Goal: Information Seeking & Learning: Learn about a topic

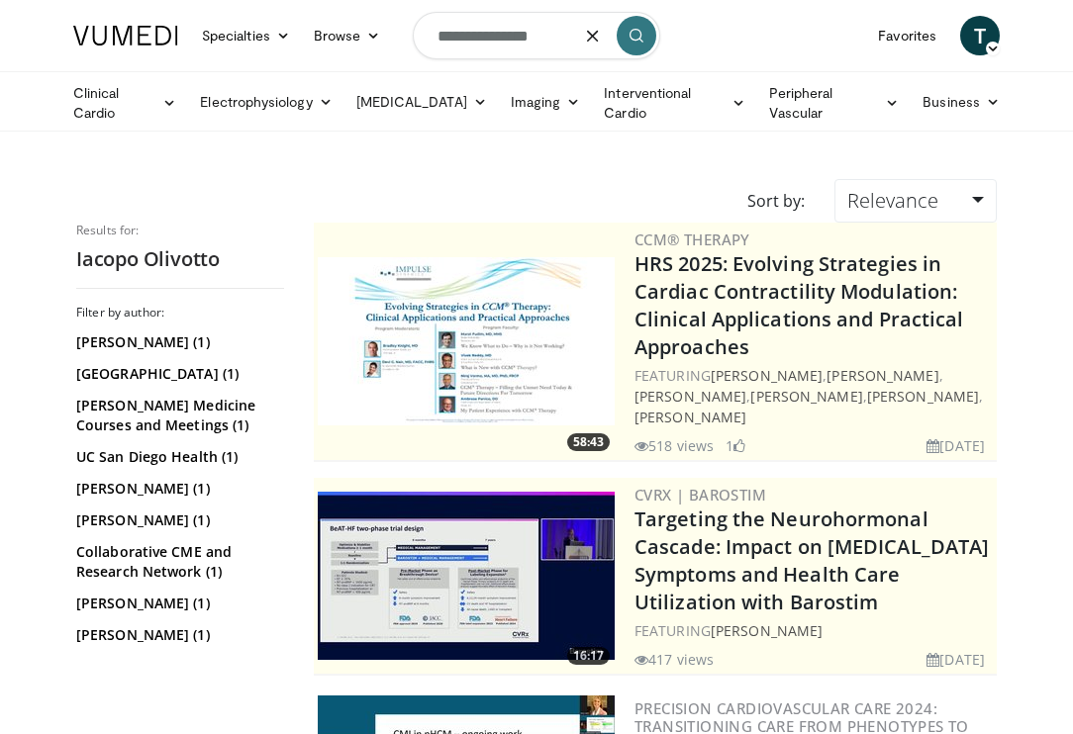
click at [554, 47] on input "**********" at bounding box center [536, 35] width 247 height 47
type input "*********"
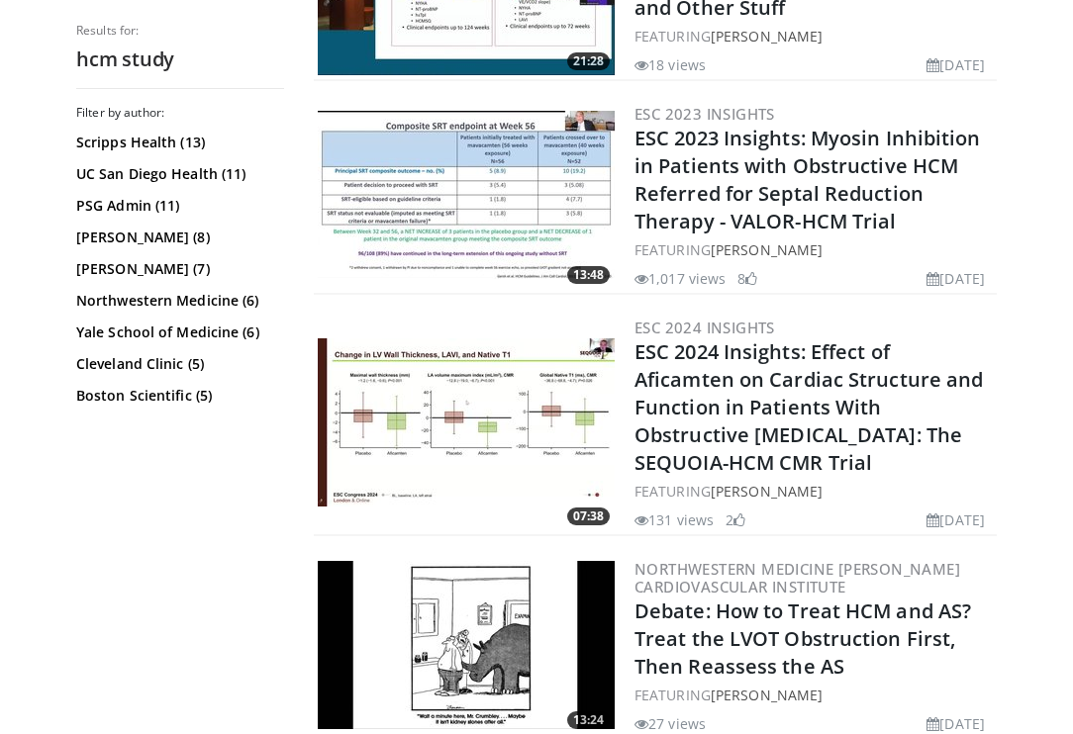
scroll to position [1651, 0]
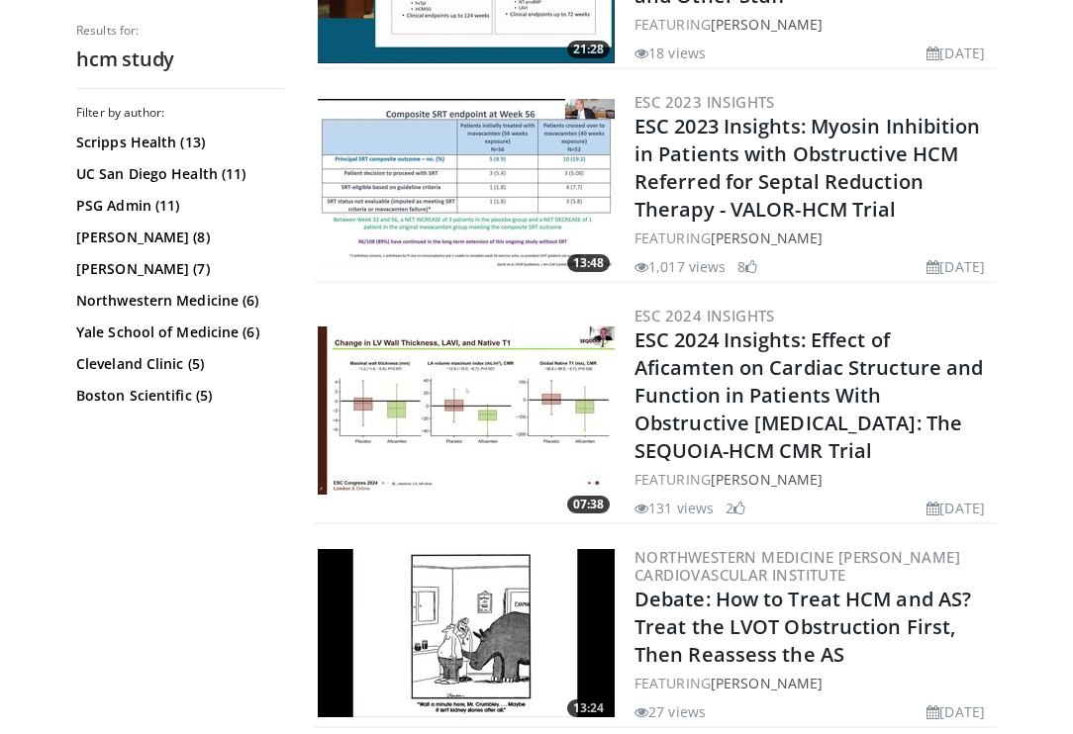
click at [459, 410] on img at bounding box center [466, 411] width 297 height 168
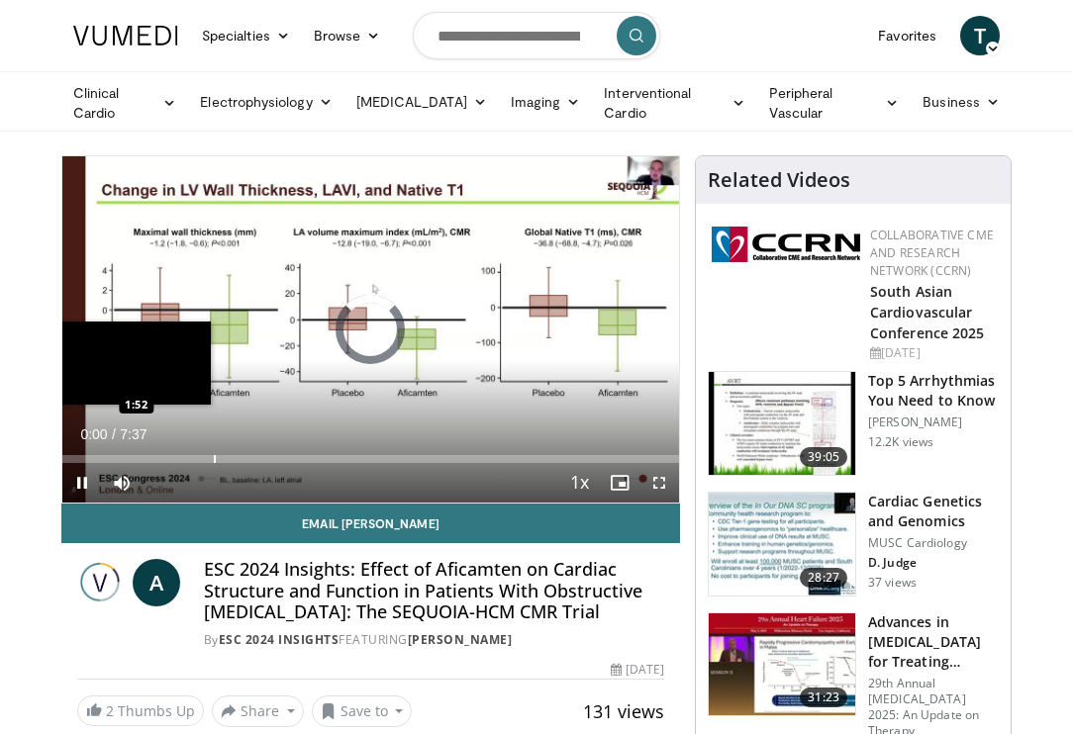
click at [214, 457] on div "Progress Bar" at bounding box center [215, 459] width 2 height 8
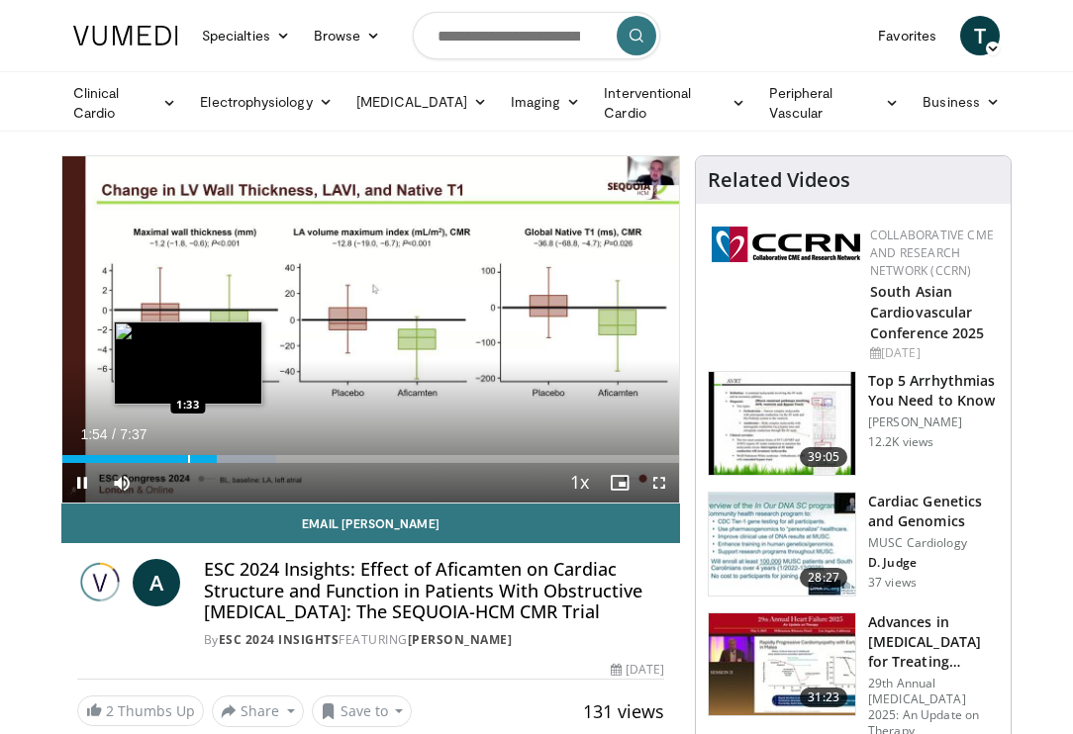
click at [188, 455] on div "Progress Bar" at bounding box center [189, 459] width 2 height 8
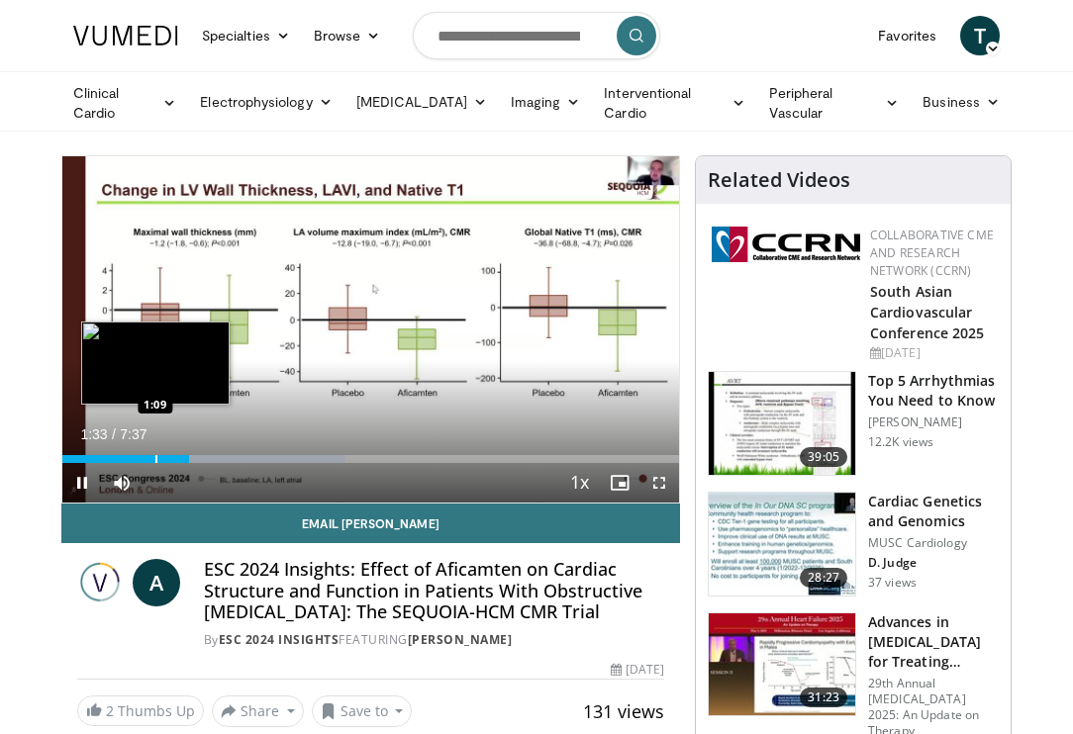
click at [155, 458] on div "Progress Bar" at bounding box center [156, 459] width 2 height 8
click at [169, 457] on div "Progress Bar" at bounding box center [170, 459] width 2 height 8
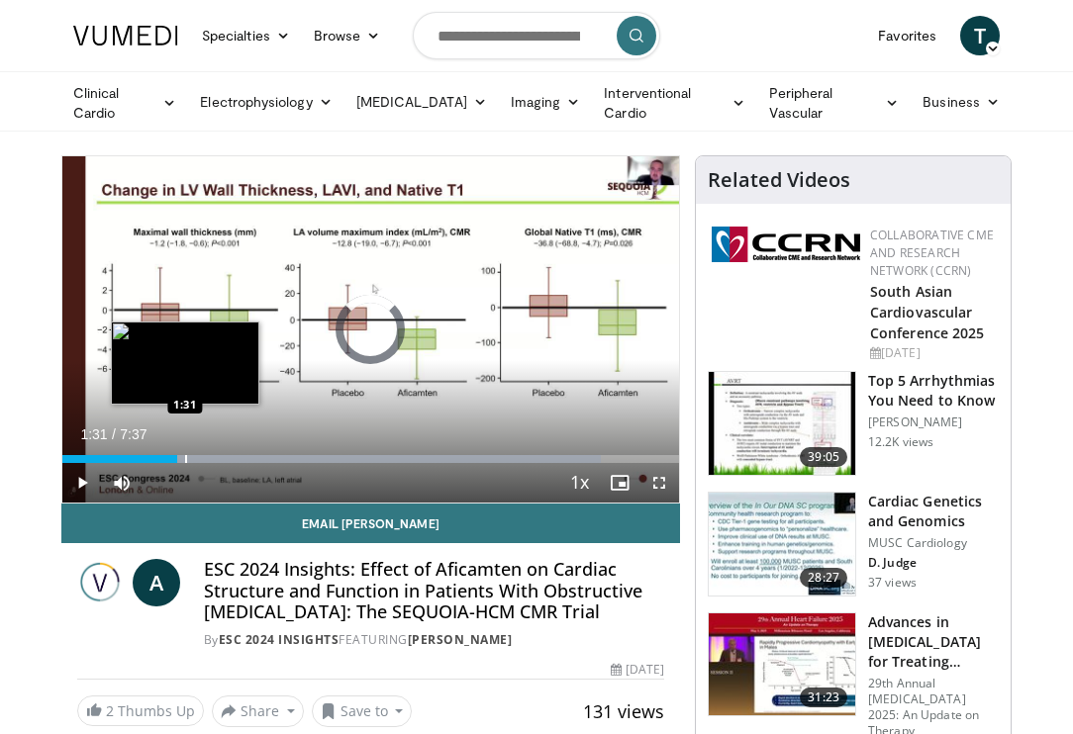
click at [185, 457] on div "Progress Bar" at bounding box center [186, 459] width 2 height 8
click at [208, 459] on div "Progress Bar" at bounding box center [209, 459] width 2 height 8
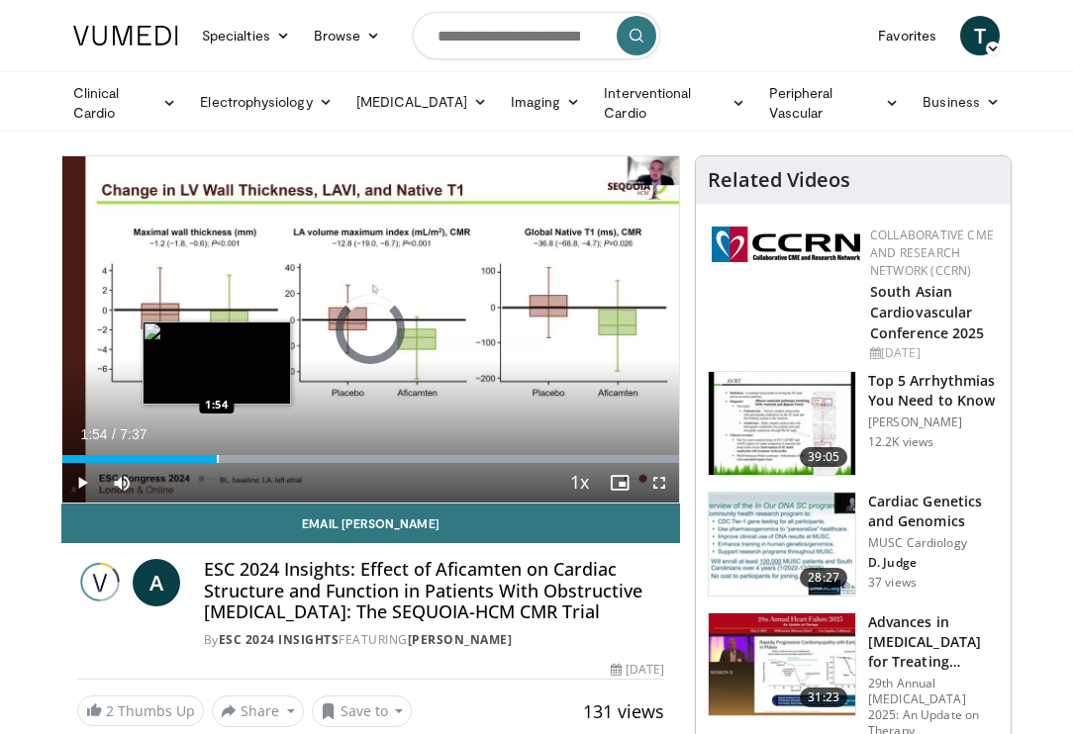
click at [217, 457] on div "Progress Bar" at bounding box center [218, 459] width 2 height 8
click at [224, 457] on div "Progress Bar" at bounding box center [225, 459] width 2 height 8
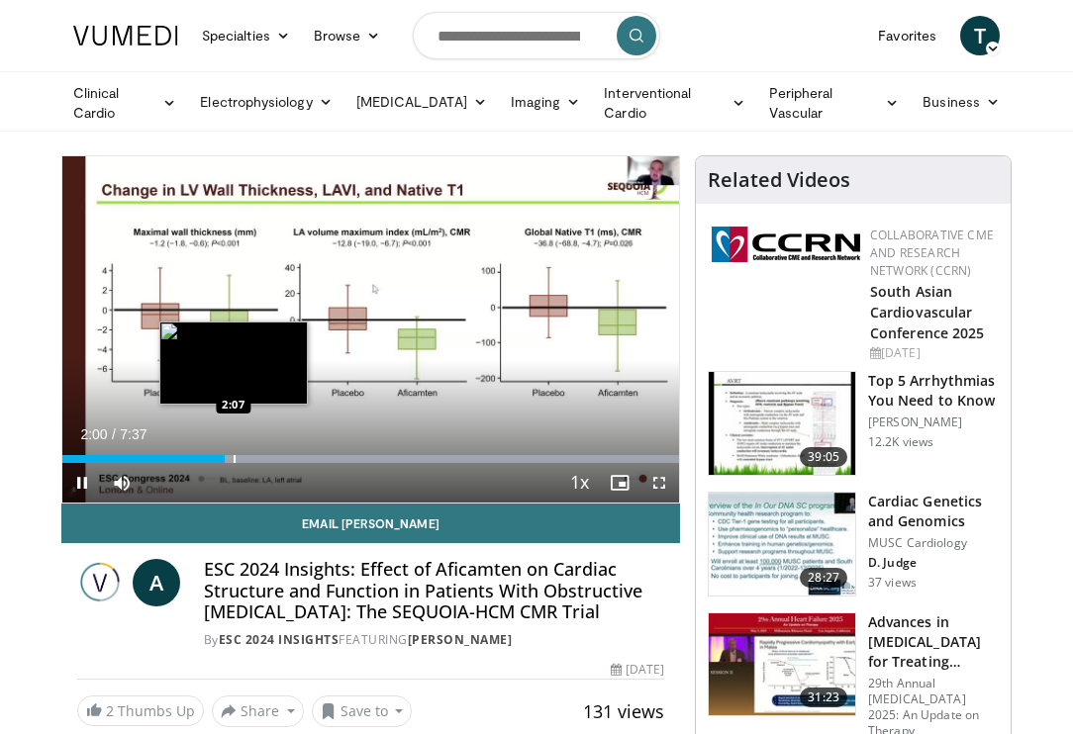
click at [234, 456] on div "Progress Bar" at bounding box center [235, 459] width 2 height 8
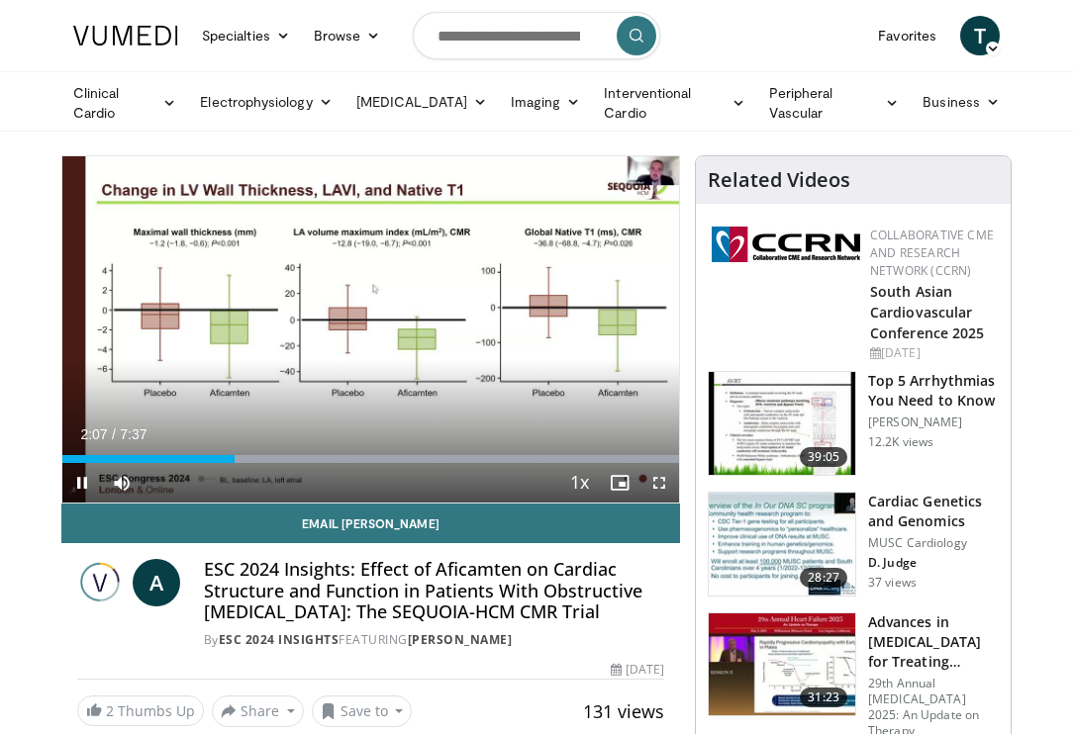
click at [253, 463] on div "Current Time 2:07 / Duration 7:37 Pause Skip Backward Skip Forward Mute Loaded …" at bounding box center [370, 483] width 616 height 40
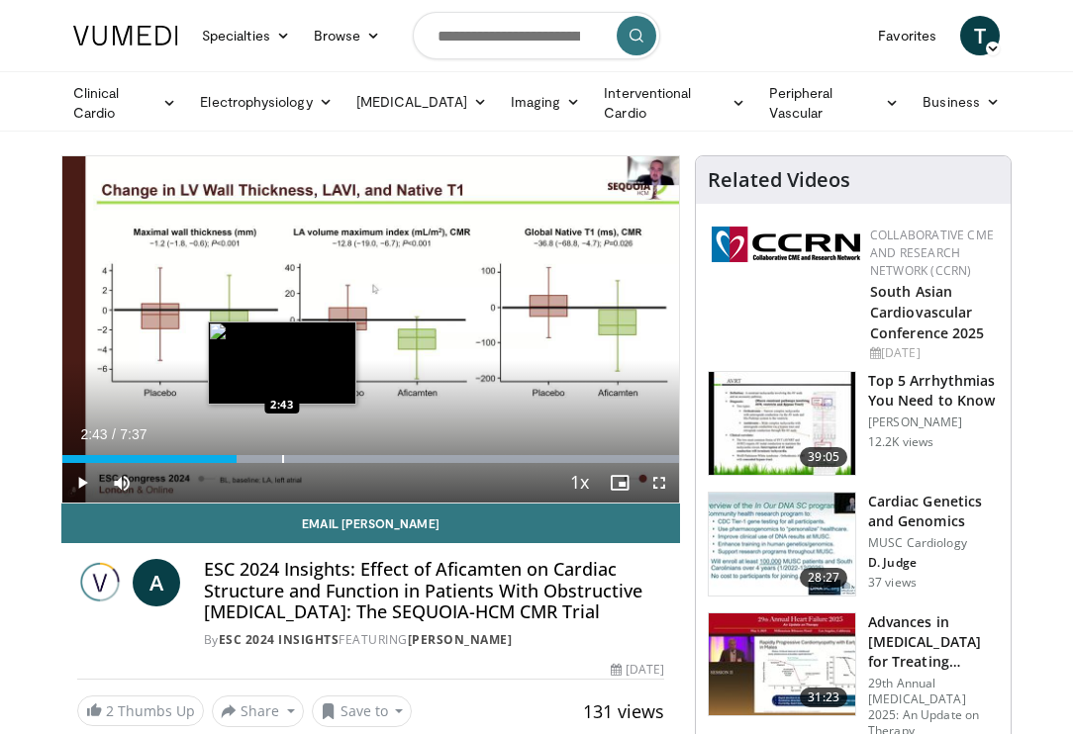
click at [282, 455] on div "Progress Bar" at bounding box center [283, 459] width 2 height 8
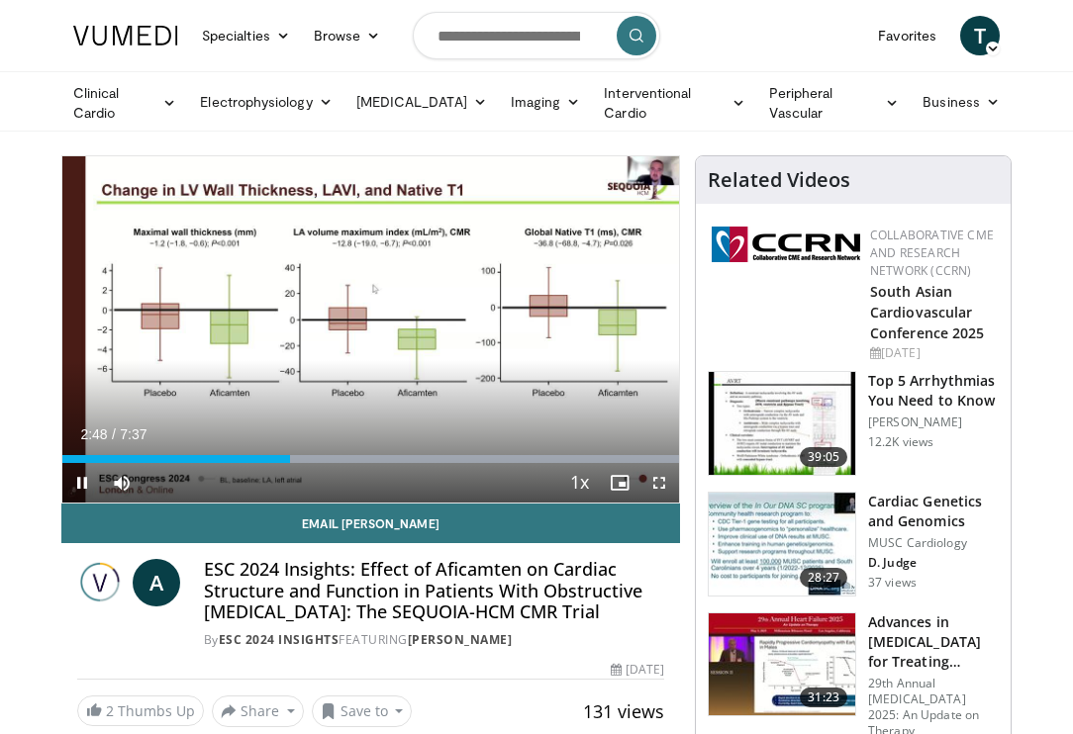
click at [79, 482] on span "Video Player" at bounding box center [82, 483] width 40 height 40
